Goal: Obtain resource: Obtain resource

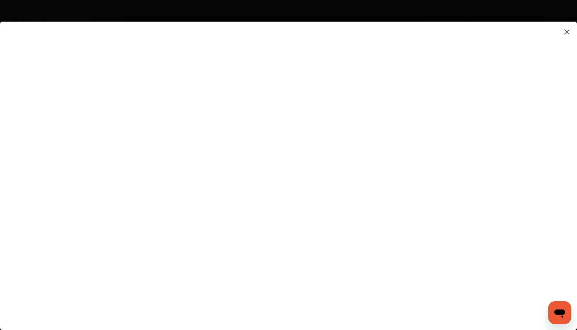
scroll to position [58, 0]
click at [492, 287] on flutter-view at bounding box center [288, 169] width 577 height 294
click at [395, 279] on flutter-view at bounding box center [288, 169] width 577 height 294
click at [290, 205] on flutter-view at bounding box center [288, 169] width 577 height 294
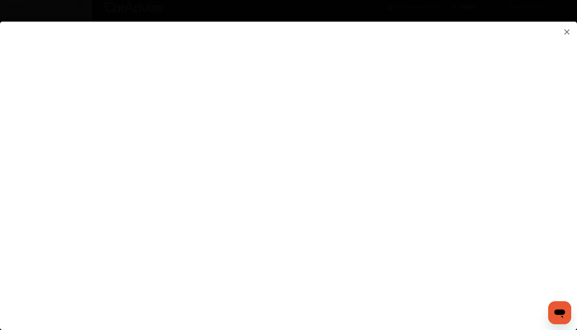
click at [567, 31] on img at bounding box center [566, 31] width 9 height 9
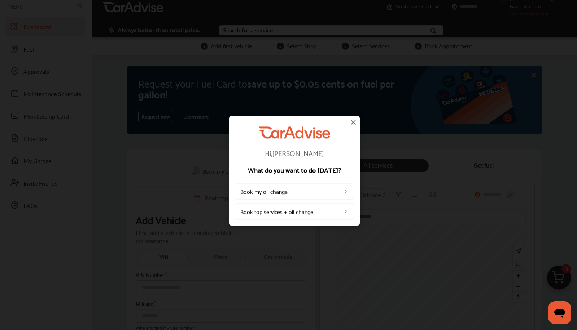
click at [351, 122] on img at bounding box center [353, 122] width 9 height 9
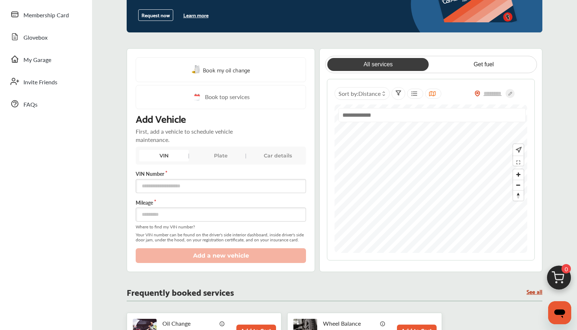
scroll to position [112, 0]
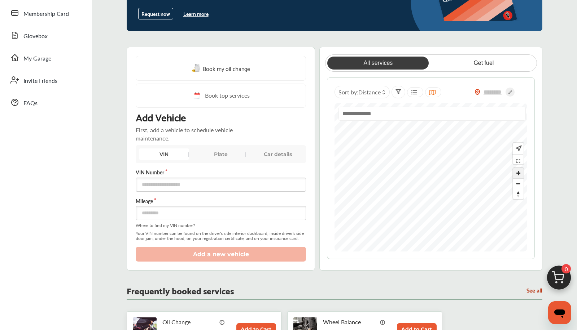
click at [518, 172] on span "Zoom in" at bounding box center [518, 173] width 10 height 10
click at [488, 95] on input "text" at bounding box center [492, 92] width 25 height 8
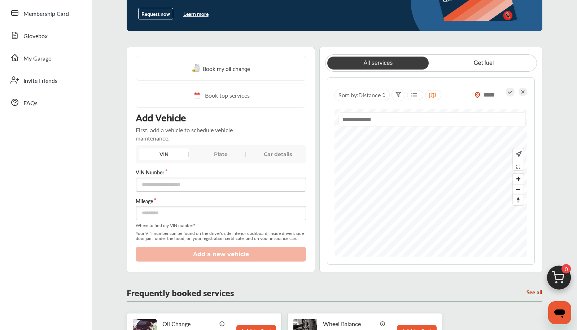
type input "*****"
click at [489, 64] on link "Get fuel" at bounding box center [483, 63] width 101 height 13
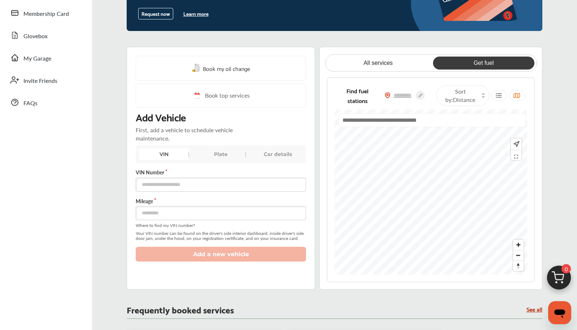
click at [341, 132] on div at bounding box center [430, 192] width 193 height 165
click at [303, 174] on div "Book my oil change Book top services Add Vehicle First, add a vehicle to schedu…" at bounding box center [335, 168] width 416 height 243
click at [291, 188] on div "Book my oil change Book top services Add Vehicle First, add a vehicle to schedu…" at bounding box center [335, 168] width 416 height 243
click at [316, 192] on div "Book my oil change Book top services Add Vehicle First, add a vehicle to schedu…" at bounding box center [335, 168] width 416 height 243
click at [311, 178] on div "Book my oil change Book top services Add Vehicle First, add a vehicle to schedu…" at bounding box center [335, 168] width 416 height 243
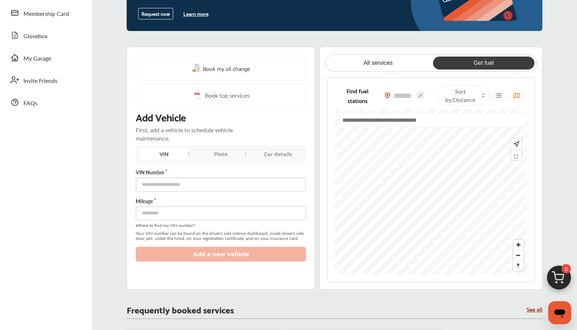
click at [271, 170] on div "Book my oil change Book top services Add Vehicle First, add a vehicle to schedu…" at bounding box center [335, 168] width 416 height 243
click at [272, 172] on div "Book my oil change Book top services Add Vehicle First, add a vehicle to schedu…" at bounding box center [335, 168] width 416 height 243
click at [290, 164] on div "Book my oil change Book top services Add Vehicle First, add a vehicle to schedu…" at bounding box center [335, 168] width 416 height 243
click at [296, 175] on div "Book my oil change Book top services Add Vehicle First, add a vehicle to schedu…" at bounding box center [335, 168] width 416 height 243
click at [314, 183] on div "Book my oil change Book top services Add Vehicle First, add a vehicle to schedu…" at bounding box center [335, 168] width 416 height 243
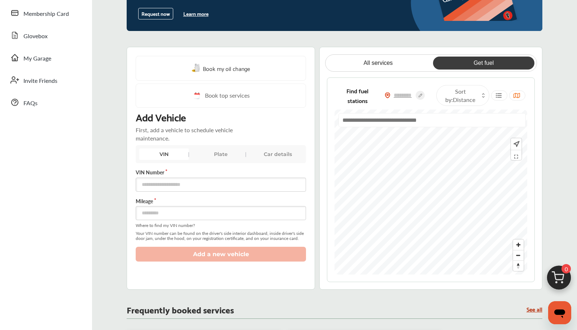
click at [289, 179] on div "Book my oil change Book top services Add Vehicle First, add a vehicle to schedu…" at bounding box center [335, 168] width 416 height 243
click at [205, 170] on div "Book my oil change Book top services Add Vehicle First, add a vehicle to schedu…" at bounding box center [335, 168] width 416 height 243
click at [232, 176] on div "Book my oil change Book top services Add Vehicle First, add a vehicle to schedu…" at bounding box center [335, 168] width 416 height 243
click at [290, 199] on div "Book my oil change Book top services Add Vehicle First, add a vehicle to schedu…" at bounding box center [335, 168] width 416 height 243
click at [448, 135] on div at bounding box center [430, 192] width 193 height 165
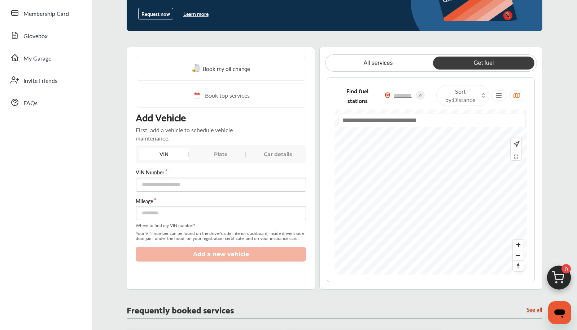
click at [482, 64] on link "Get fuel" at bounding box center [483, 63] width 101 height 13
click at [403, 96] on input "text" at bounding box center [402, 96] width 25 height 8
type input "*****"
click at [487, 61] on link "Get fuel" at bounding box center [483, 63] width 101 height 13
click at [518, 245] on span "Zoom in" at bounding box center [518, 245] width 10 height 10
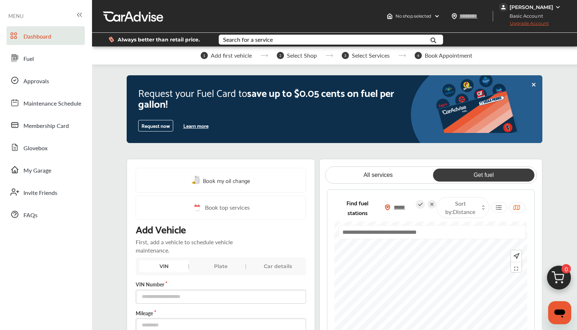
scroll to position [0, 0]
click at [557, 6] on img at bounding box center [558, 7] width 6 height 6
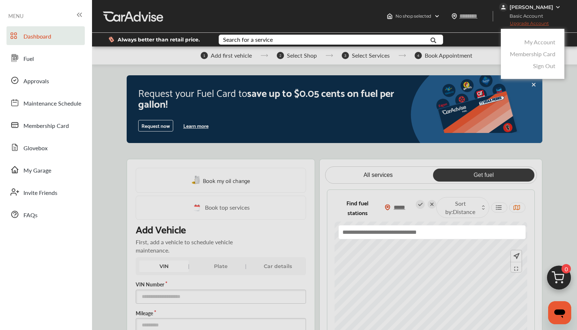
click at [537, 65] on link "Sign Out" at bounding box center [544, 66] width 22 height 8
